Goal: Check status: Check status

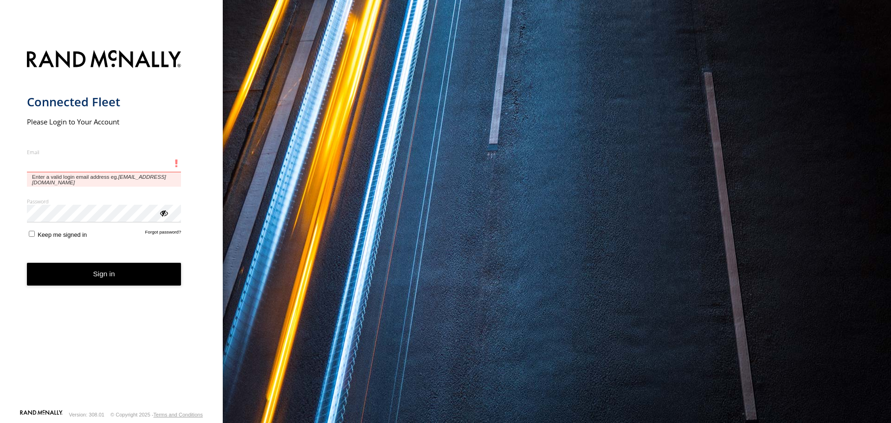
type input "**********"
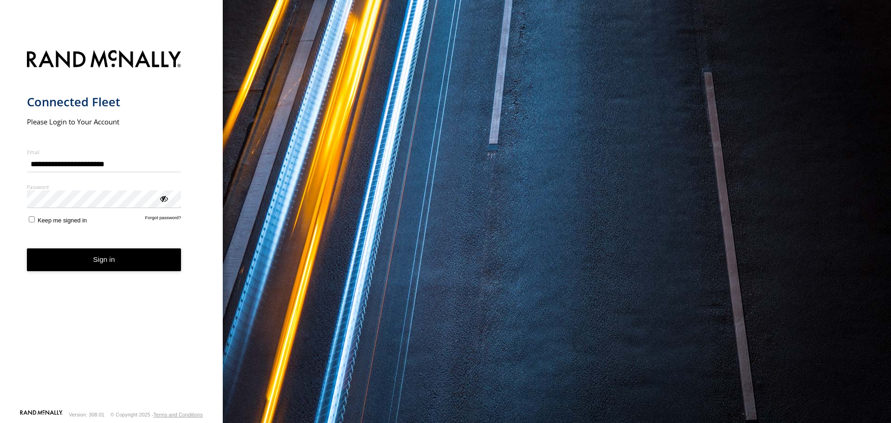
click at [86, 255] on button "Sign in" at bounding box center [104, 259] width 155 height 23
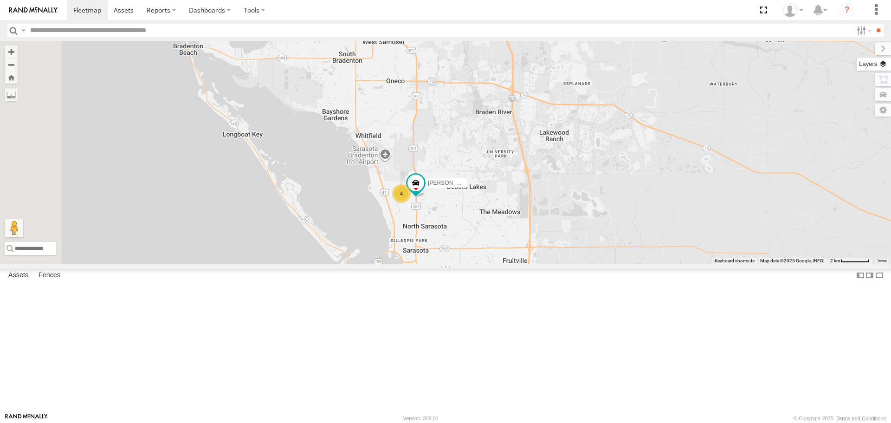
click at [886, 65] on label at bounding box center [874, 64] width 34 height 13
click at [0, 0] on span "Basemaps" at bounding box center [0, 0] width 0 height 0
click at [0, 0] on span "Roadmap" at bounding box center [0, 0] width 0 height 0
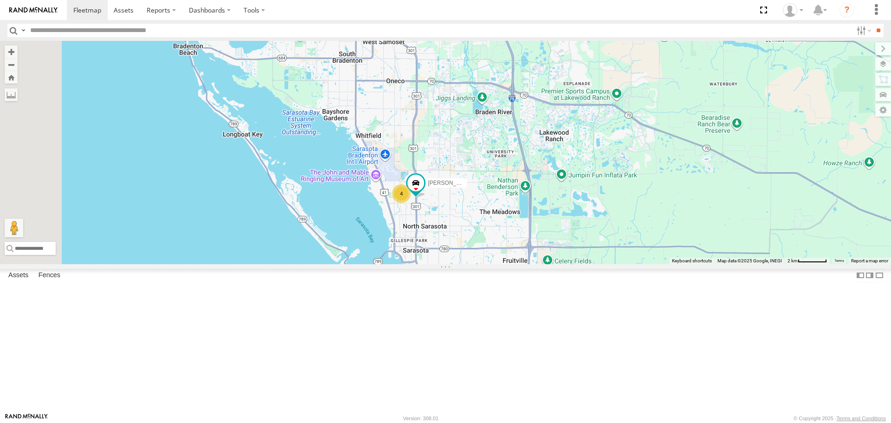
click at [0, 0] on span "Overlays" at bounding box center [0, 0] width 0 height 0
click at [0, 0] on span "Traffic" at bounding box center [0, 0] width 0 height 0
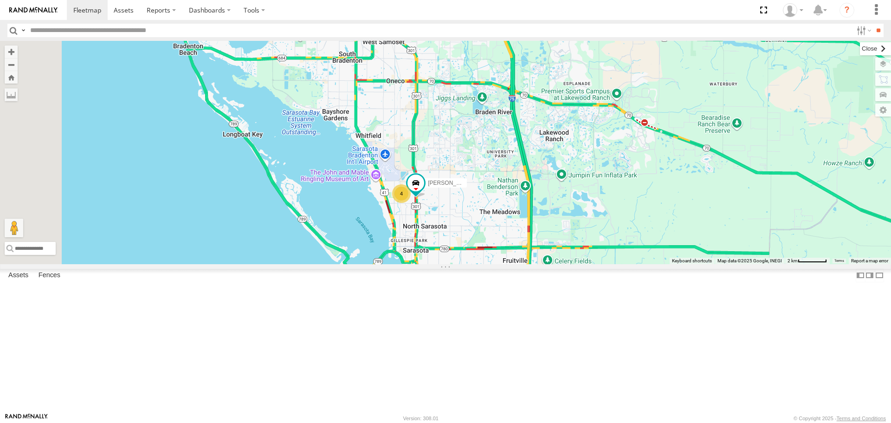
click at [860, 47] on label at bounding box center [875, 48] width 31 height 13
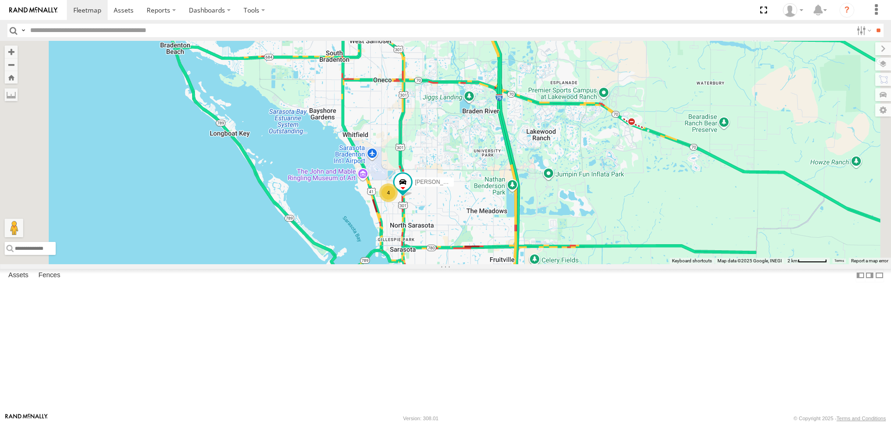
drag, startPoint x: 582, startPoint y: 229, endPoint x: 569, endPoint y: 229, distance: 13.0
click at [569, 229] on div "4 Robert" at bounding box center [445, 152] width 891 height 223
drag, startPoint x: 564, startPoint y: 239, endPoint x: 563, endPoint y: 142, distance: 96.6
click at [563, 143] on div "4 Robert" at bounding box center [445, 152] width 891 height 223
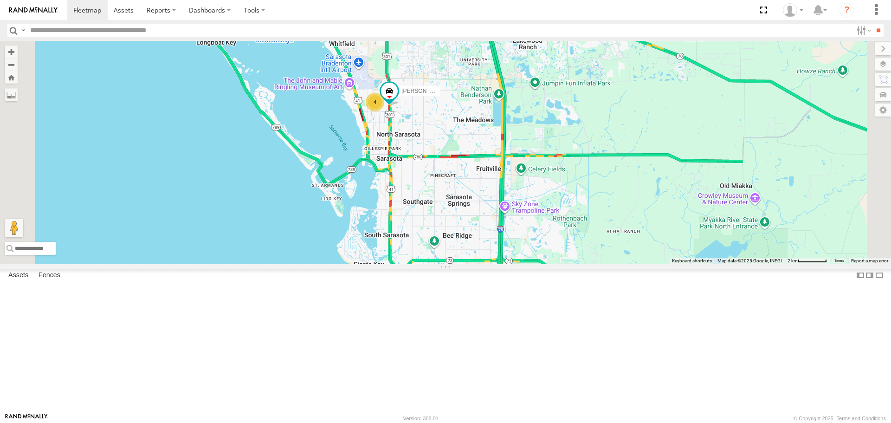
drag, startPoint x: 578, startPoint y: 179, endPoint x: 557, endPoint y: 252, distance: 75.9
click at [557, 252] on div "4 Robert" at bounding box center [445, 152] width 891 height 223
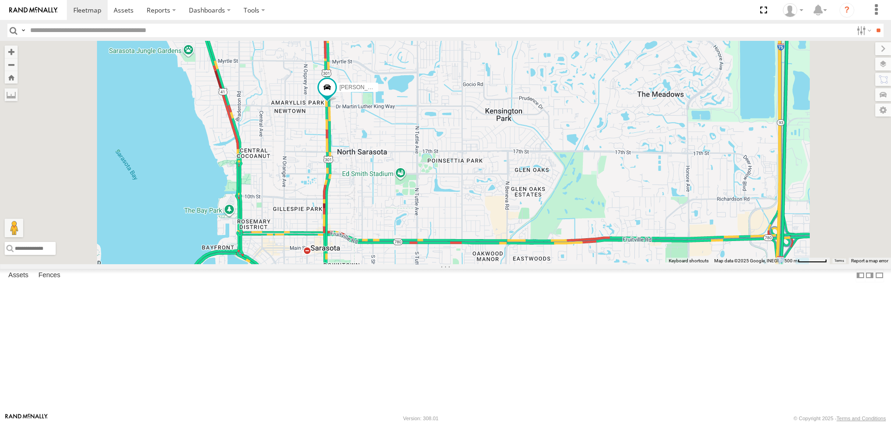
click at [0, 0] on link at bounding box center [0, 0] width 0 height 0
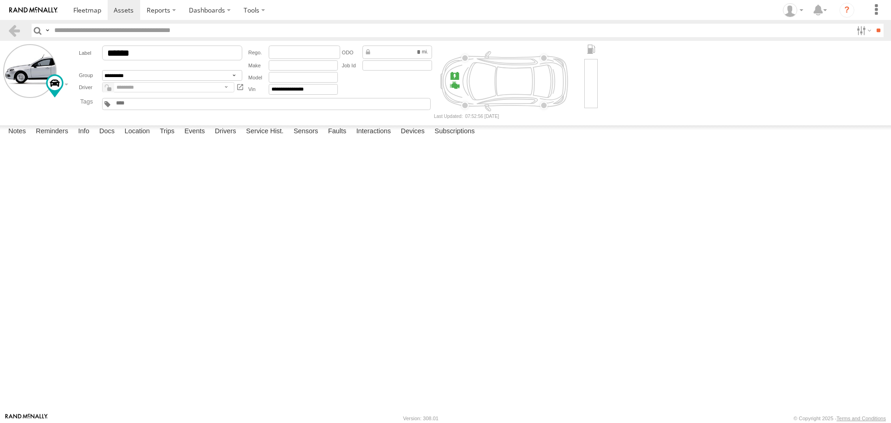
click at [0, 0] on label at bounding box center [0, 0] width 0 height 0
click at [0, 0] on button "Proceed" at bounding box center [0, 0] width 0 height 0
click at [92, 15] on link at bounding box center [87, 10] width 41 height 20
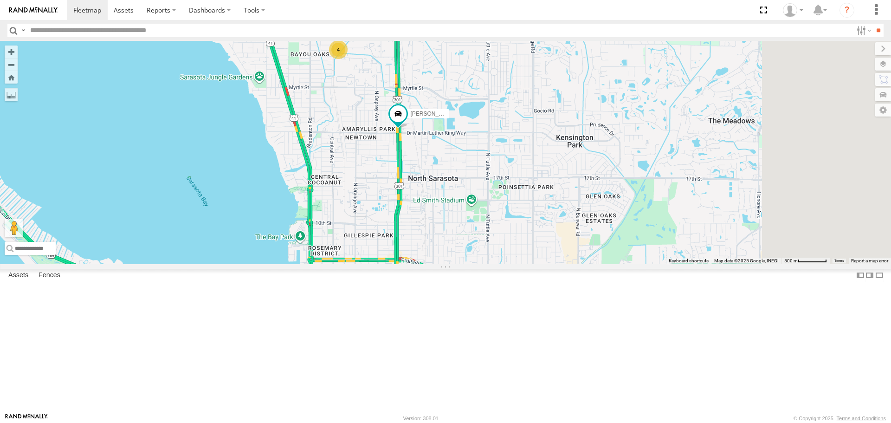
drag, startPoint x: 406, startPoint y: 259, endPoint x: 318, endPoint y: 188, distance: 113.0
click at [318, 188] on div "4 Robert" at bounding box center [445, 152] width 891 height 223
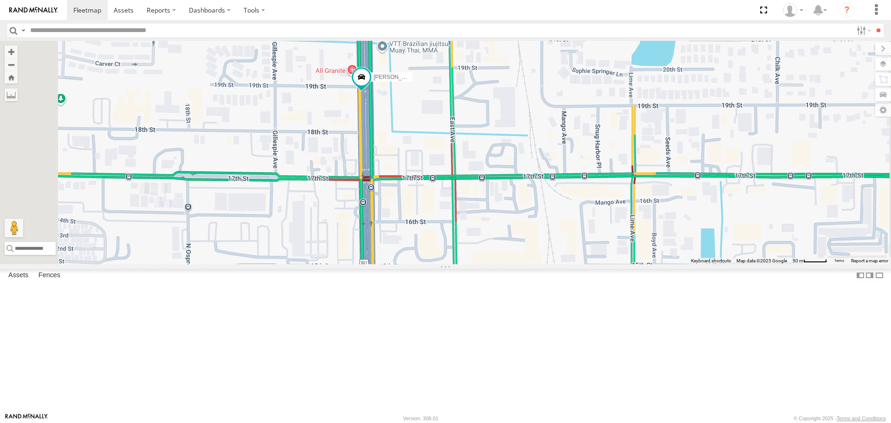
drag, startPoint x: 453, startPoint y: 272, endPoint x: 445, endPoint y: 112, distance: 160.4
click at [448, 119] on div "Robert" at bounding box center [445, 152] width 891 height 223
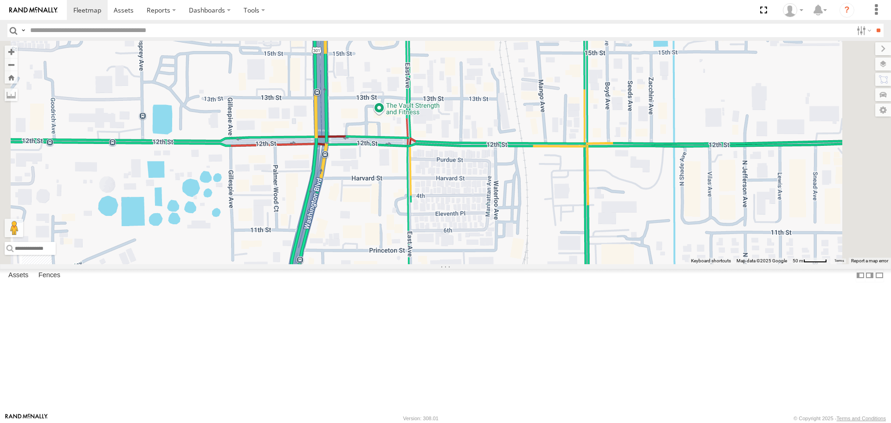
drag, startPoint x: 420, startPoint y: 229, endPoint x: 401, endPoint y: 142, distance: 88.9
click at [401, 143] on div "Robert" at bounding box center [445, 152] width 891 height 223
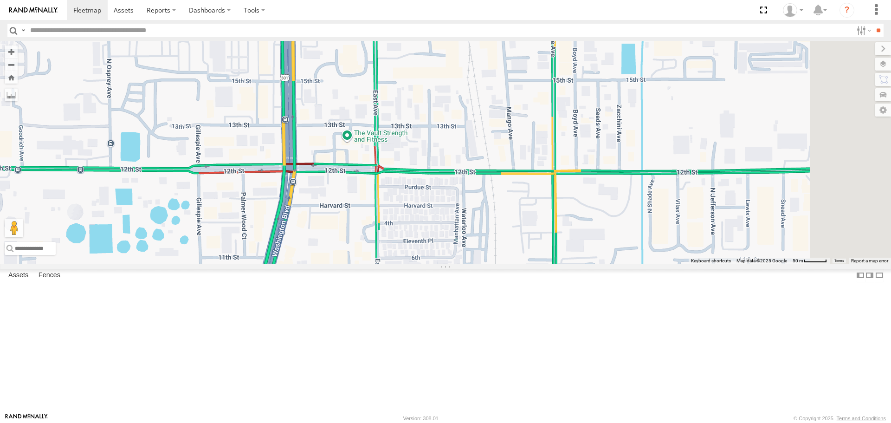
drag, startPoint x: 390, startPoint y: 273, endPoint x: 371, endPoint y: 346, distance: 75.4
click at [371, 264] on div "Robert" at bounding box center [445, 152] width 891 height 223
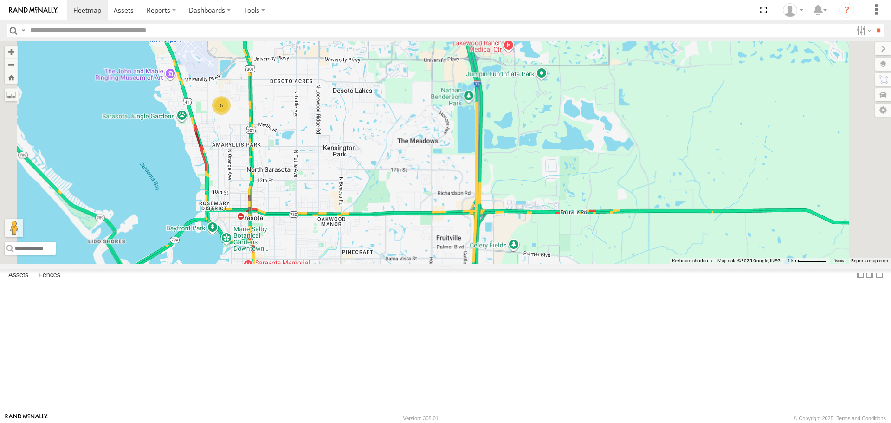
drag, startPoint x: 380, startPoint y: 213, endPoint x: 355, endPoint y: 265, distance: 57.1
click at [355, 264] on div "5" at bounding box center [445, 152] width 891 height 223
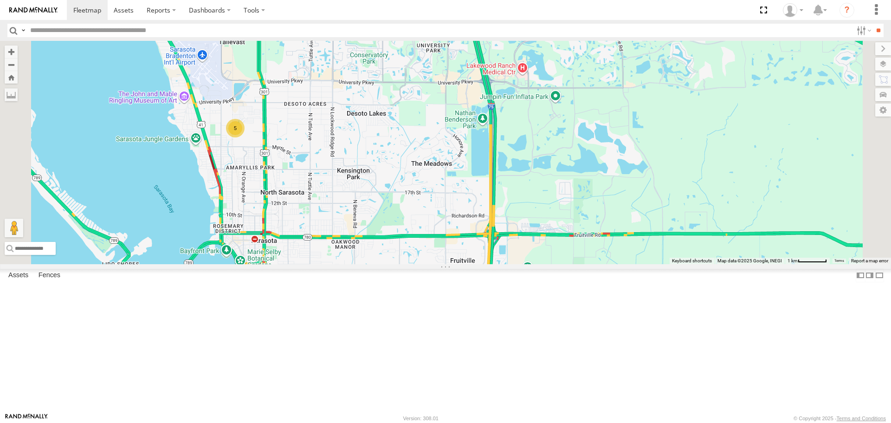
click at [330, 252] on div "5" at bounding box center [445, 152] width 891 height 223
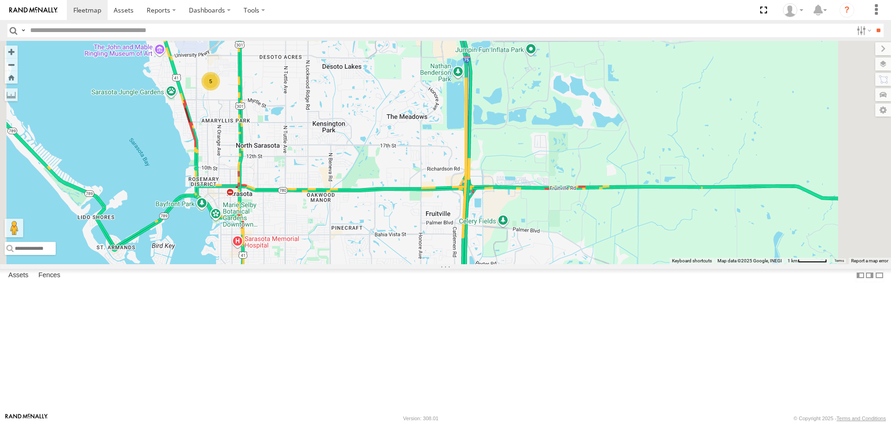
drag, startPoint x: 602, startPoint y: 353, endPoint x: 571, endPoint y: 288, distance: 72.3
click at [571, 264] on div "5" at bounding box center [445, 152] width 891 height 223
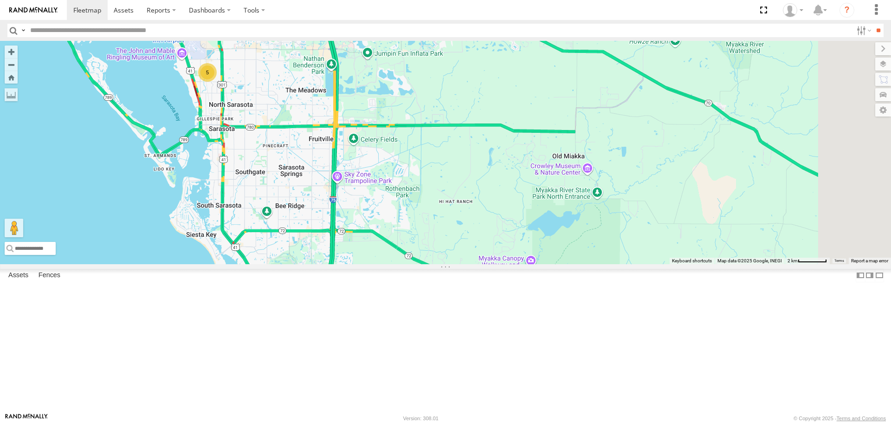
drag, startPoint x: 454, startPoint y: 290, endPoint x: 380, endPoint y: 243, distance: 88.5
click at [380, 243] on div "5" at bounding box center [445, 152] width 891 height 223
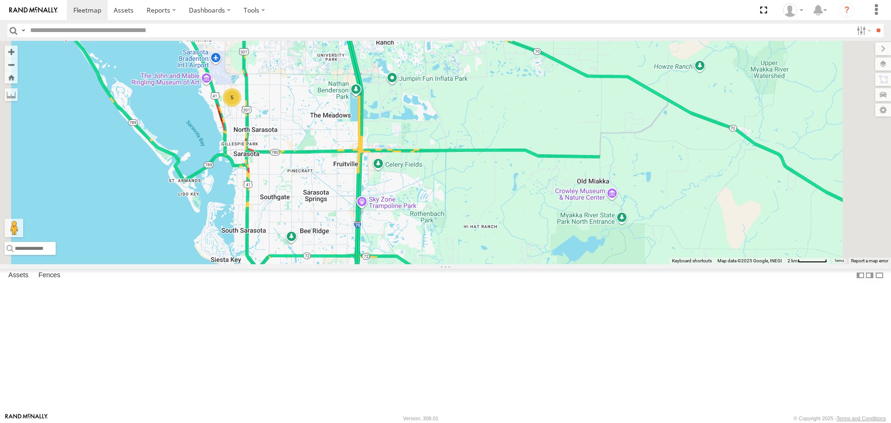
drag, startPoint x: 410, startPoint y: 276, endPoint x: 420, endPoint y: 292, distance: 19.2
click at [420, 264] on div "5" at bounding box center [445, 152] width 891 height 223
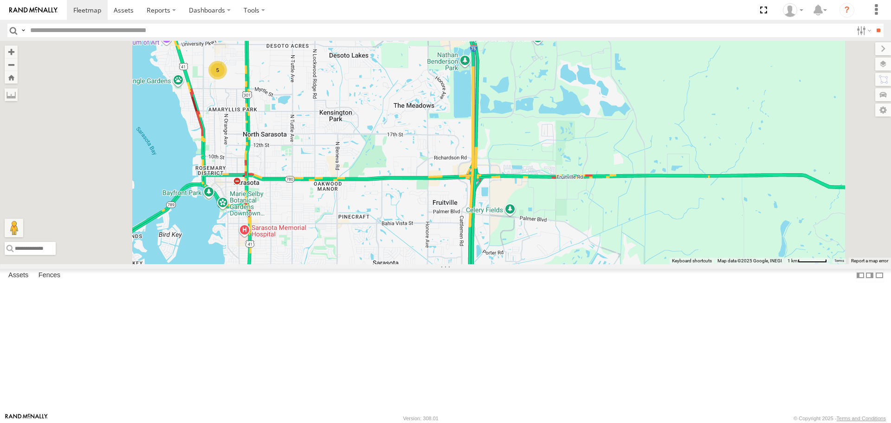
drag, startPoint x: 410, startPoint y: 257, endPoint x: 487, endPoint y: 368, distance: 134.8
click at [487, 264] on div "5" at bounding box center [445, 152] width 891 height 223
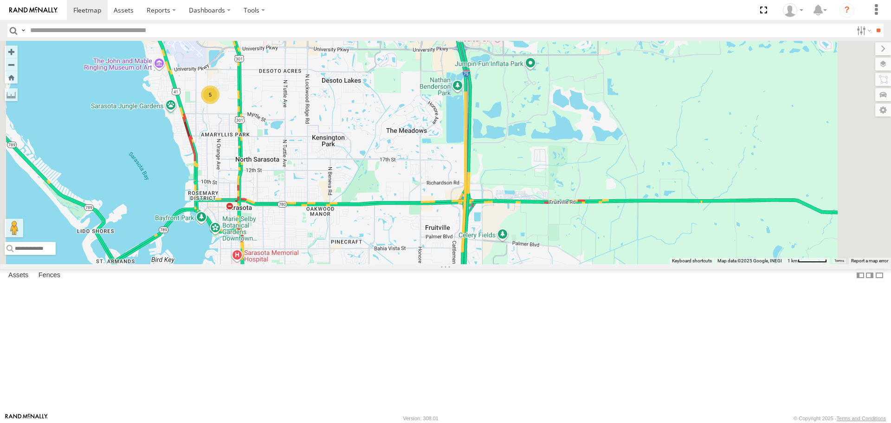
drag, startPoint x: 403, startPoint y: 279, endPoint x: 324, endPoint y: 204, distance: 109.0
click at [324, 204] on div "5" at bounding box center [445, 152] width 891 height 223
